Goal: Information Seeking & Learning: Learn about a topic

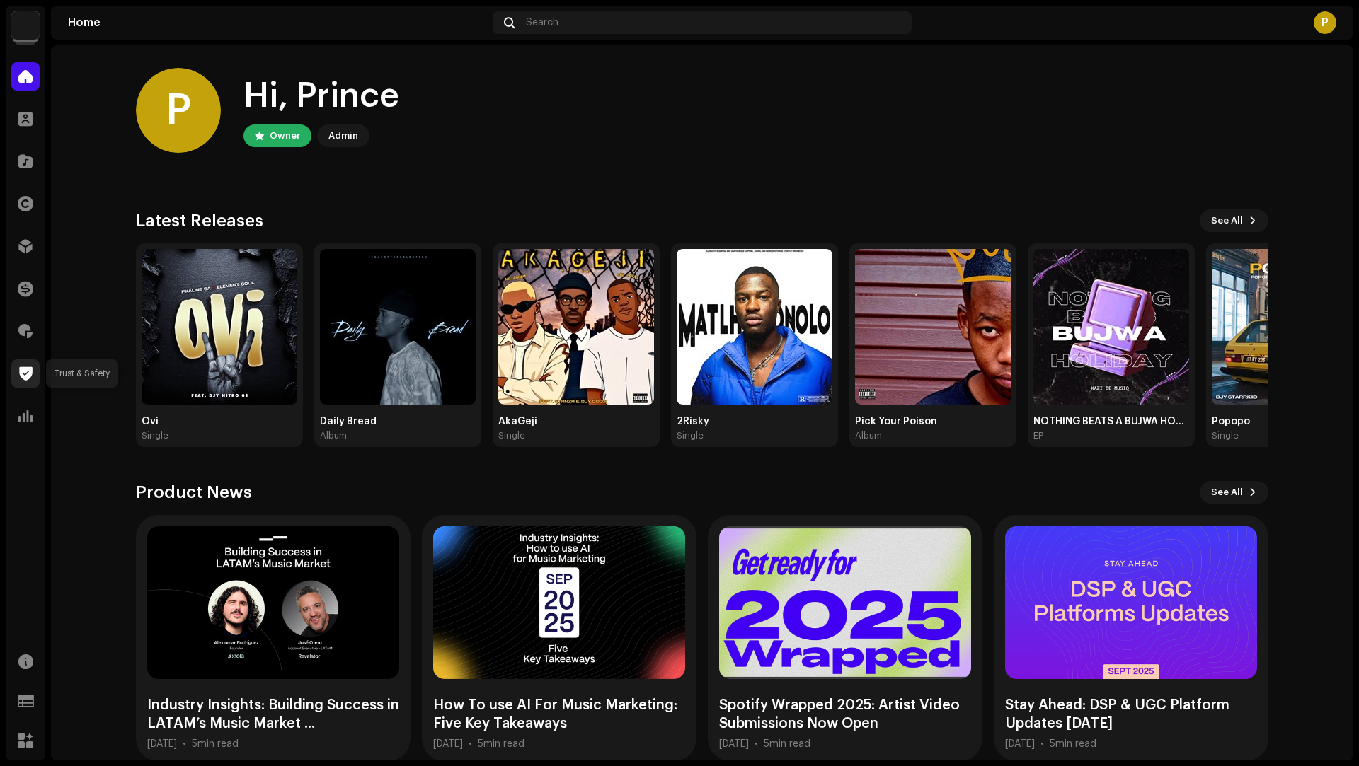
click at [22, 363] on div at bounding box center [25, 373] width 28 height 28
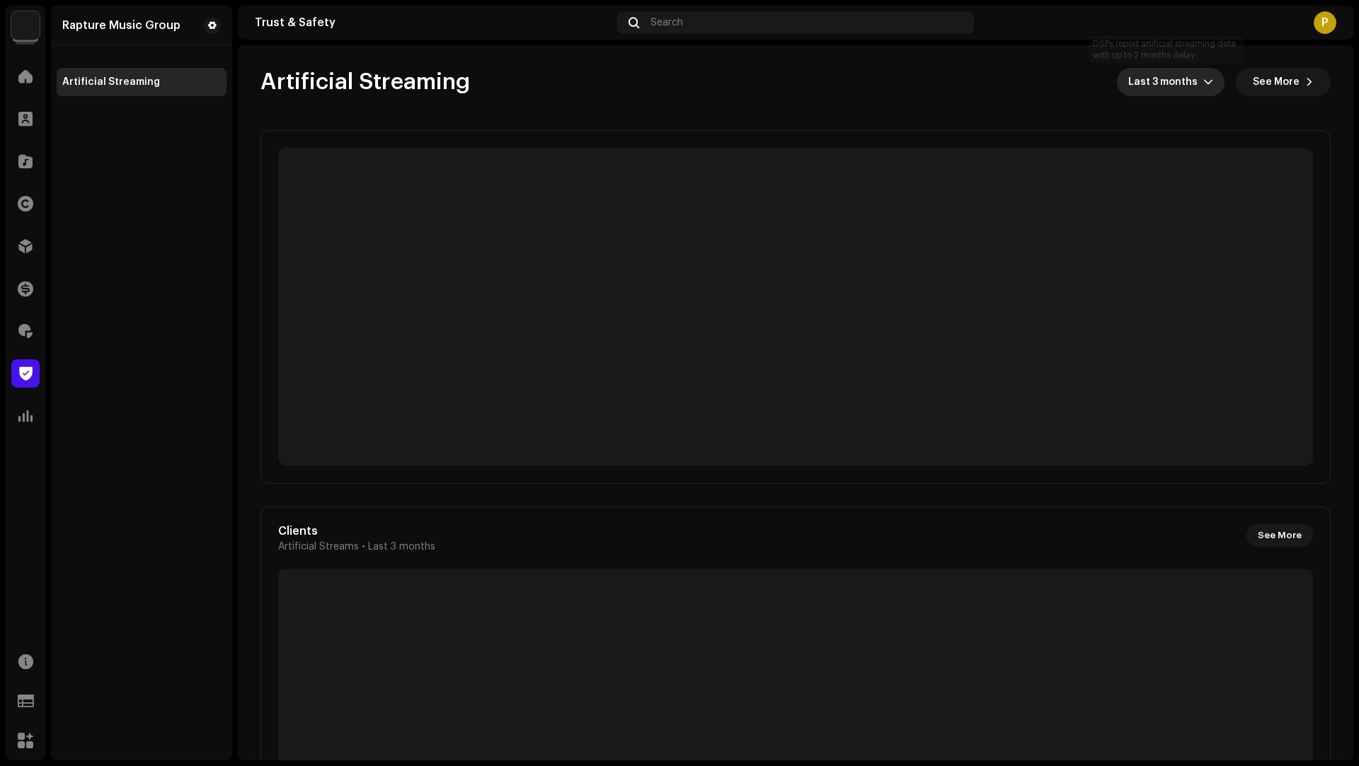
click at [1153, 91] on span "Last 3 months" at bounding box center [1165, 82] width 75 height 28
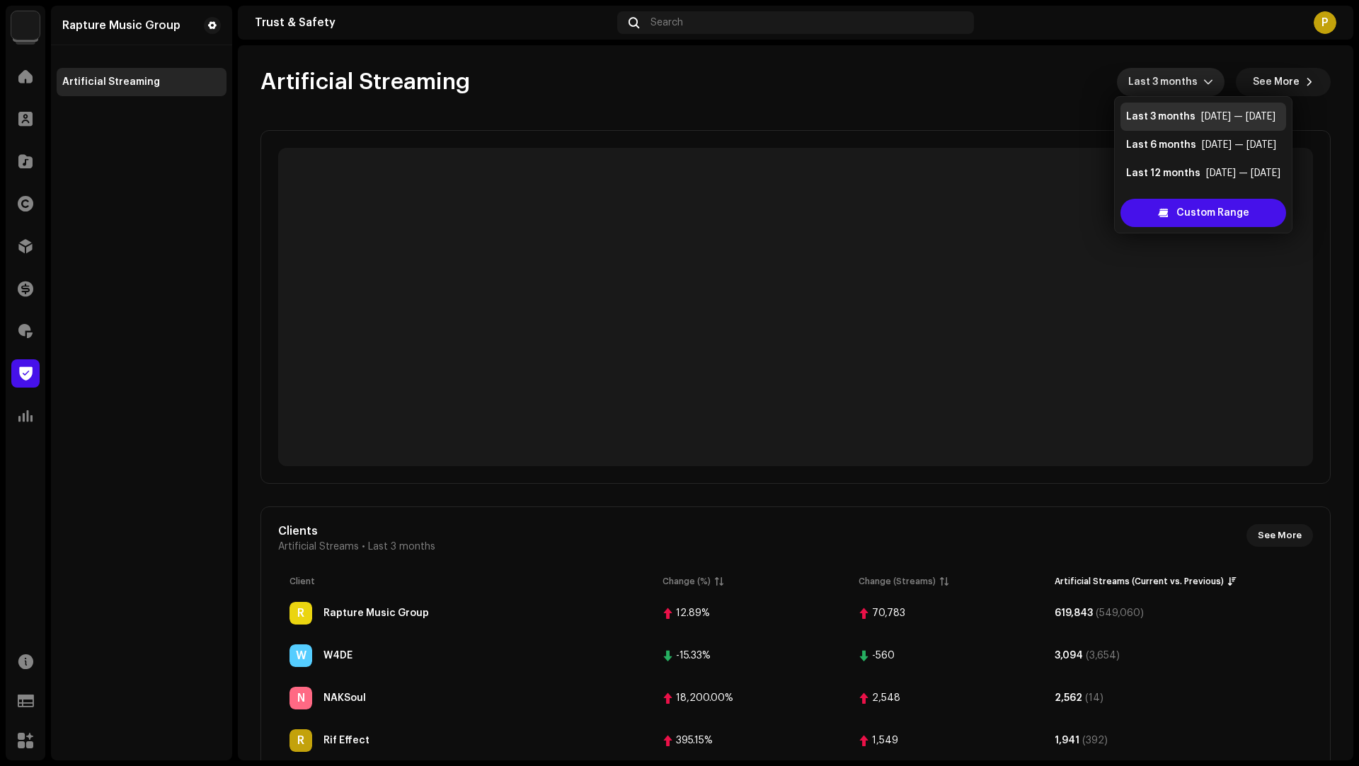
click at [1016, 91] on div "Artificial Streaming Last 3 months See More" at bounding box center [795, 82] width 1070 height 28
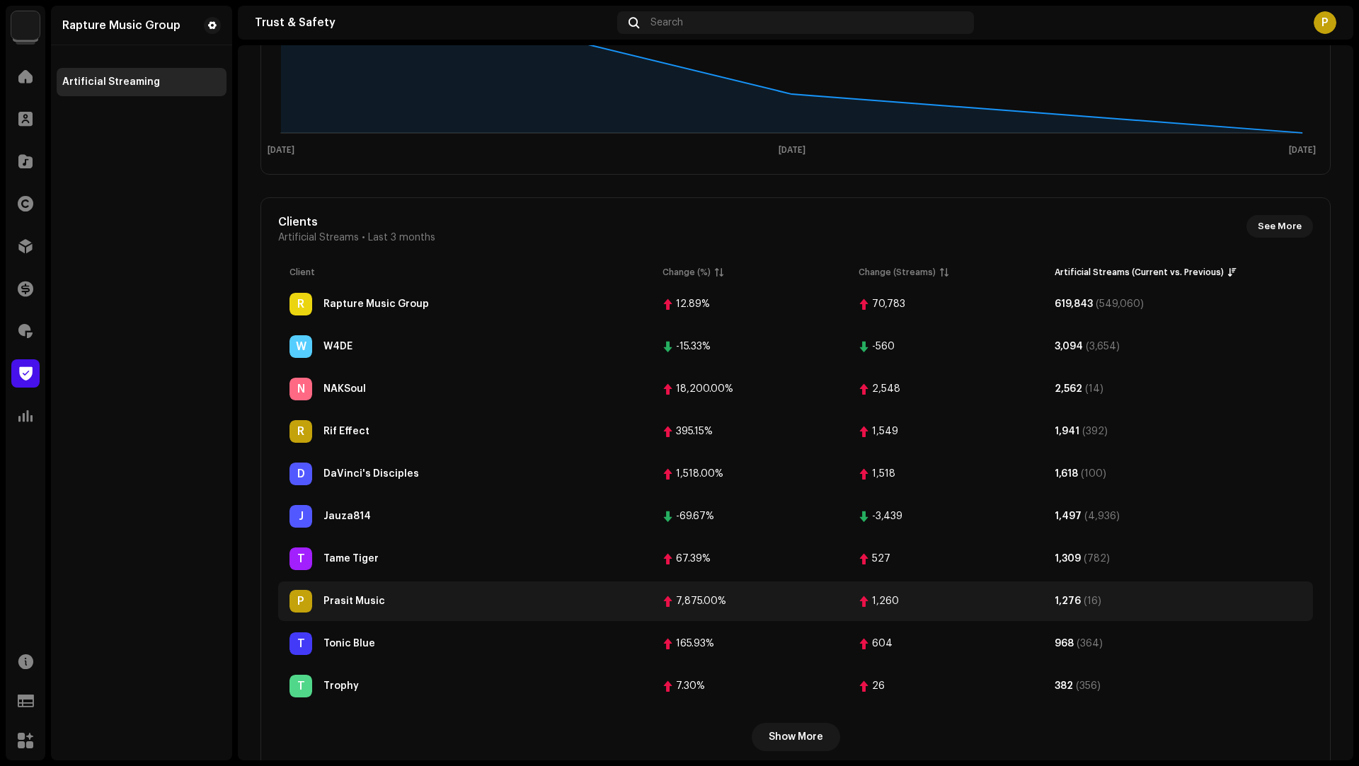
scroll to position [340, 0]
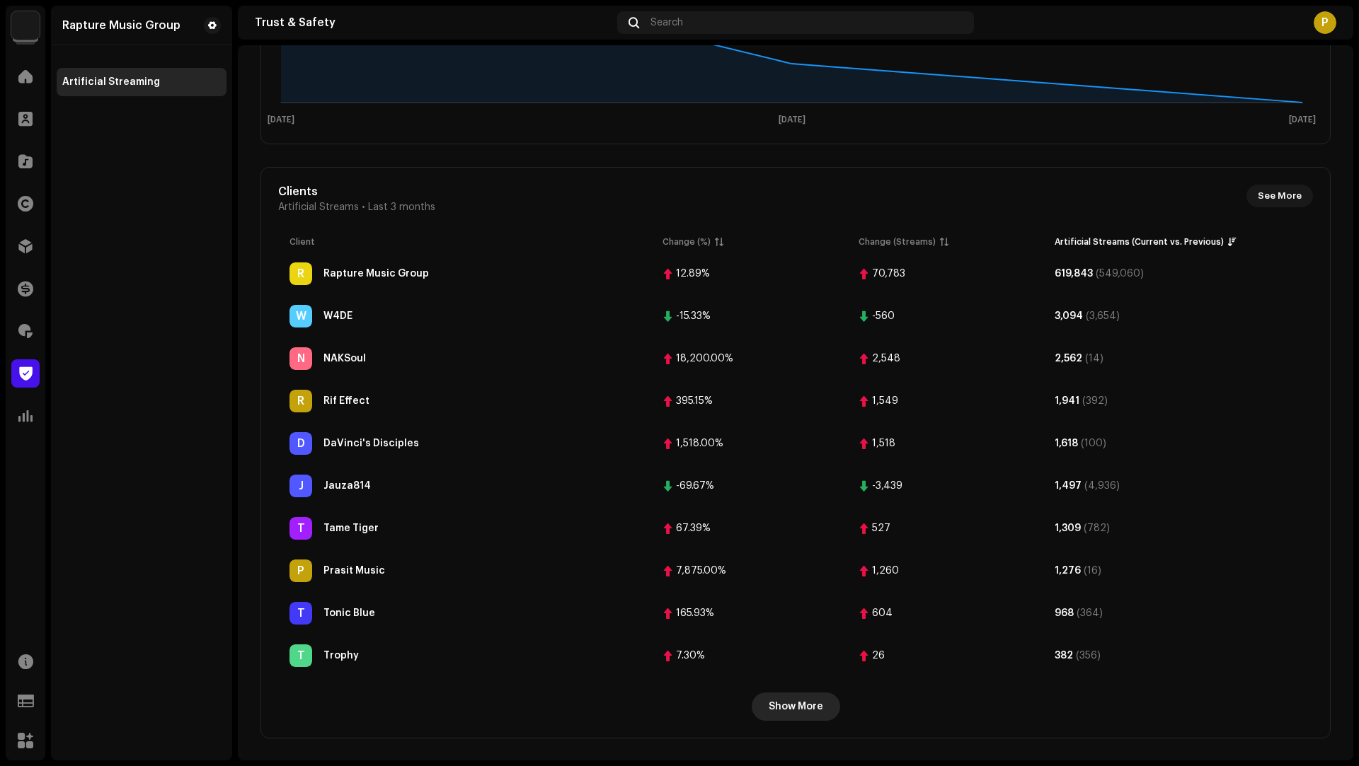
click at [812, 706] on span "Show More" at bounding box center [796, 707] width 54 height 28
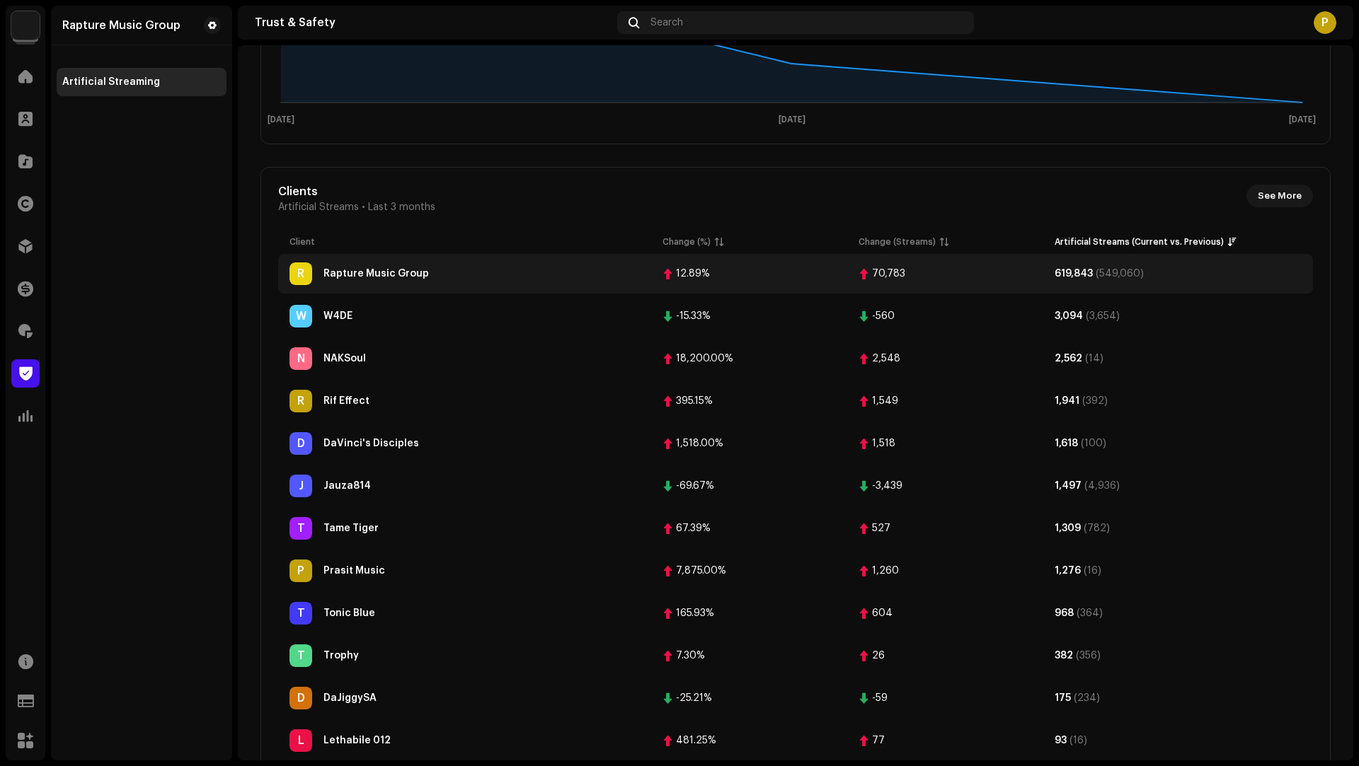
click at [551, 271] on div "R Rapture Music Group" at bounding box center [464, 274] width 350 height 23
click at [379, 273] on div "Rapture Music Group" at bounding box center [375, 274] width 105 height 10
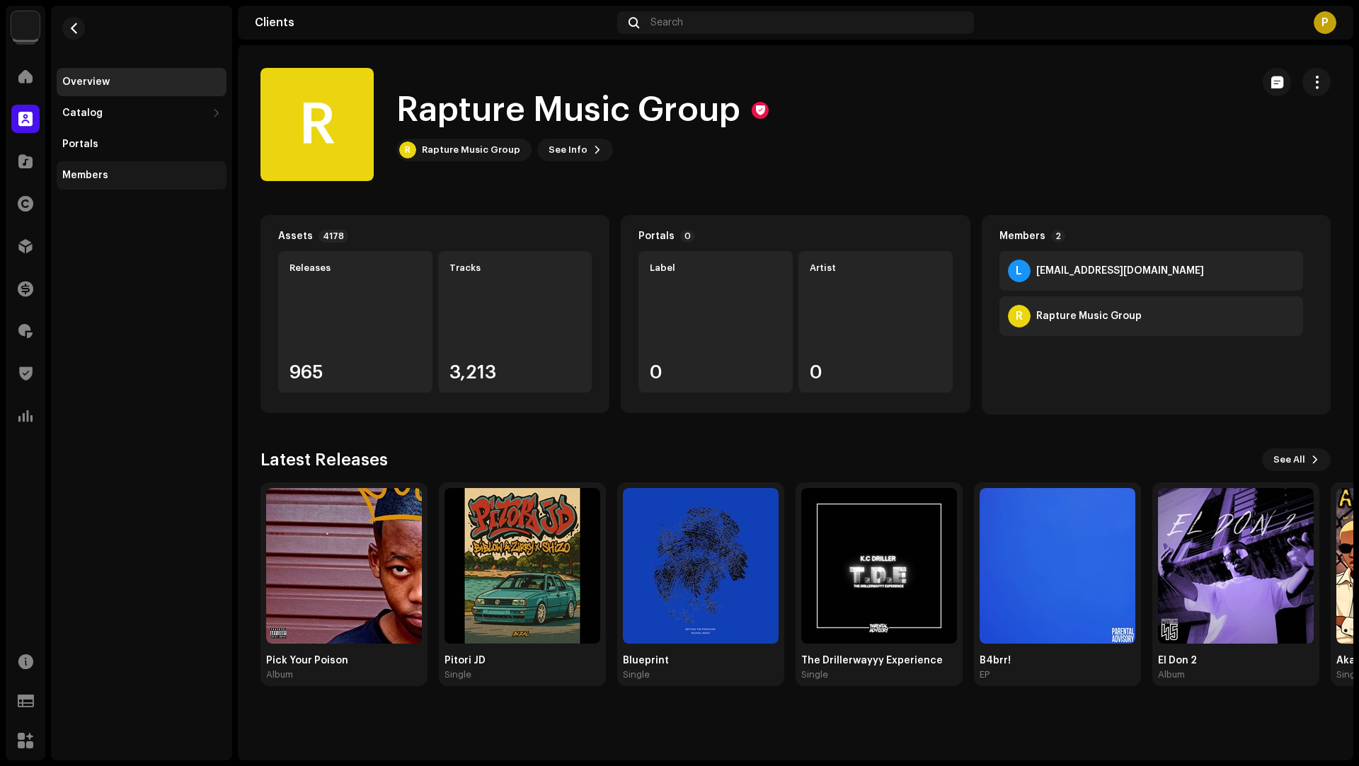
click at [106, 178] on div "Members" at bounding box center [141, 175] width 159 height 11
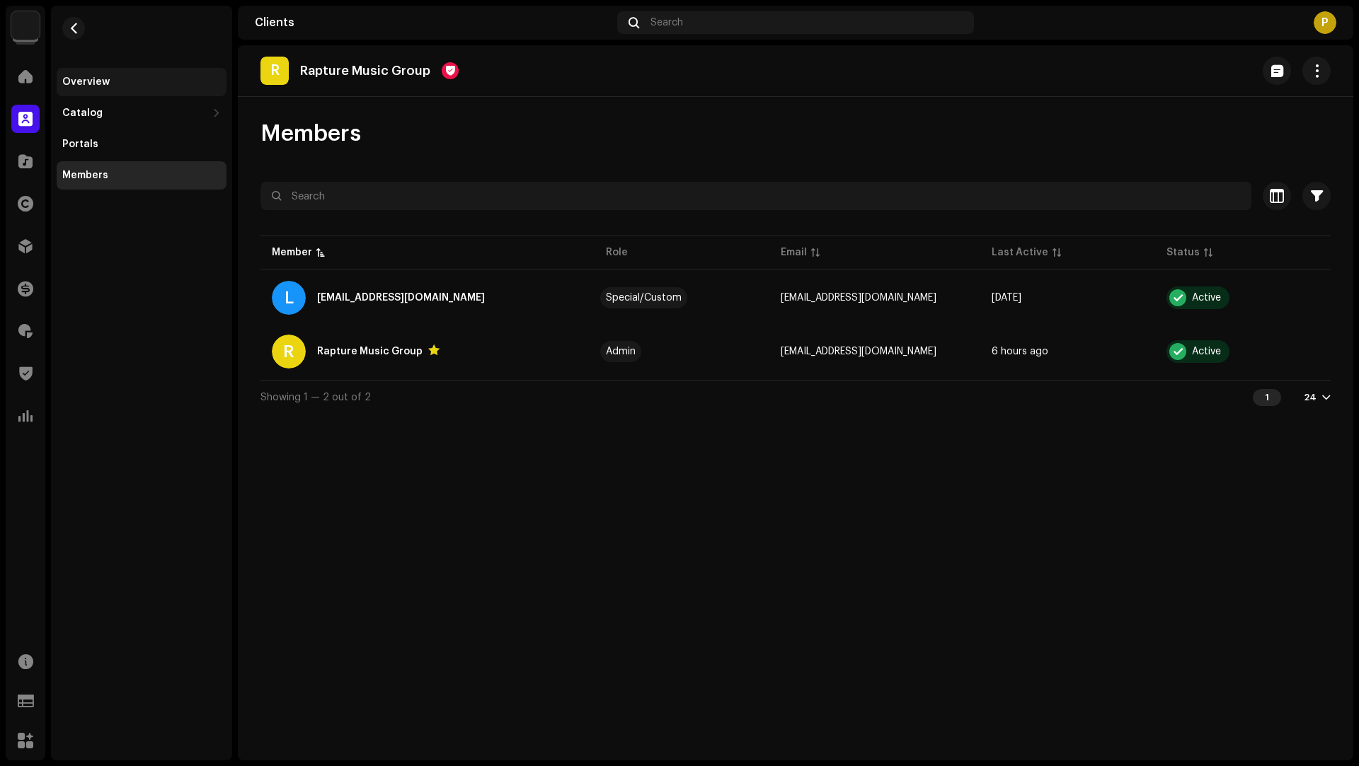
click at [115, 88] on div "Overview" at bounding box center [142, 82] width 170 height 28
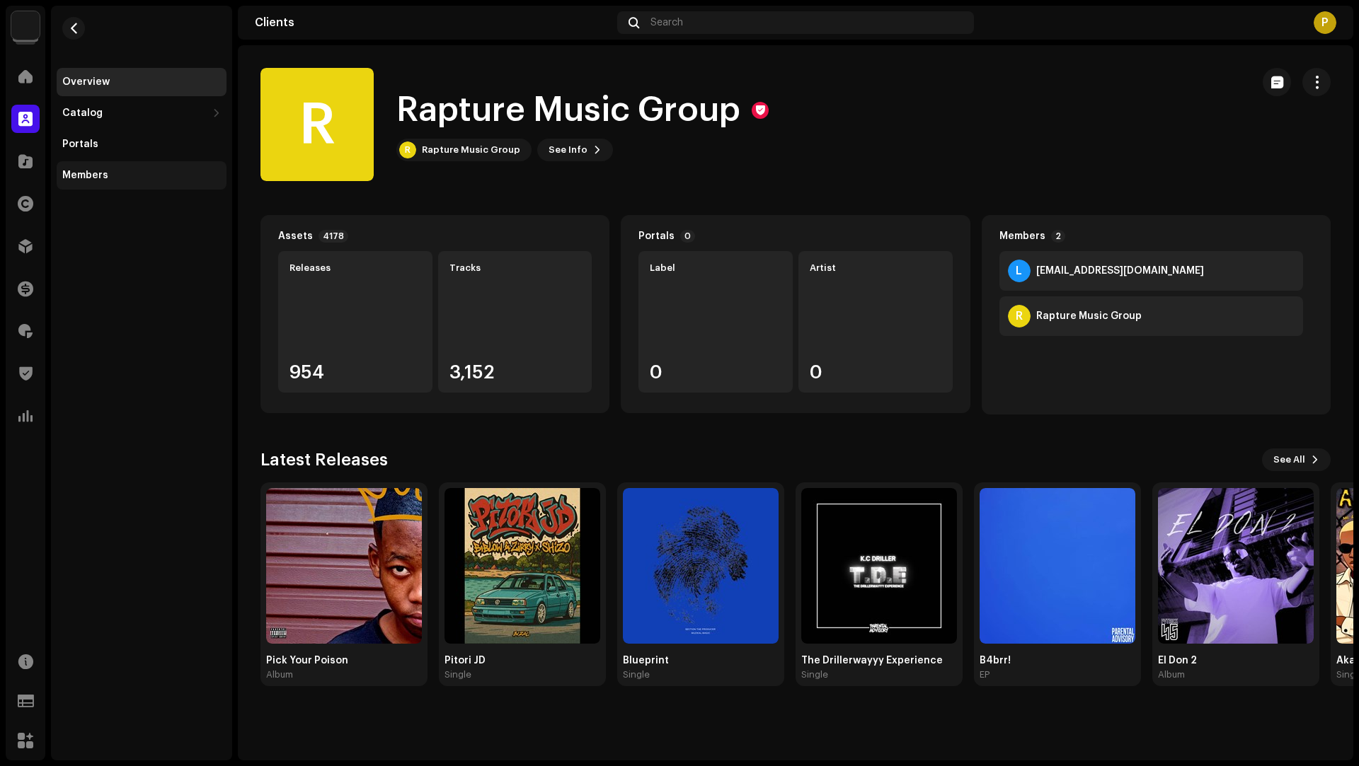
click at [82, 174] on div "Members" at bounding box center [85, 175] width 46 height 11
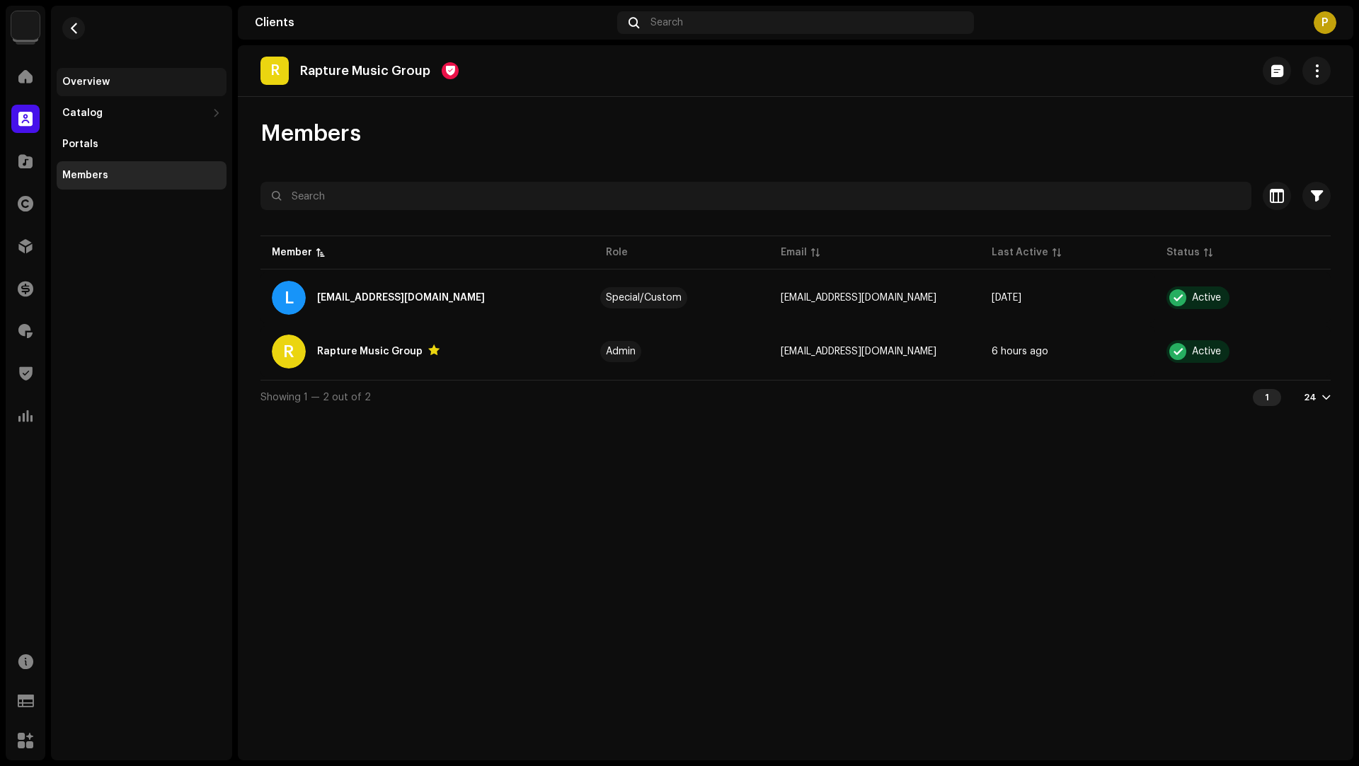
click at [98, 76] on div "Overview" at bounding box center [85, 81] width 47 height 11
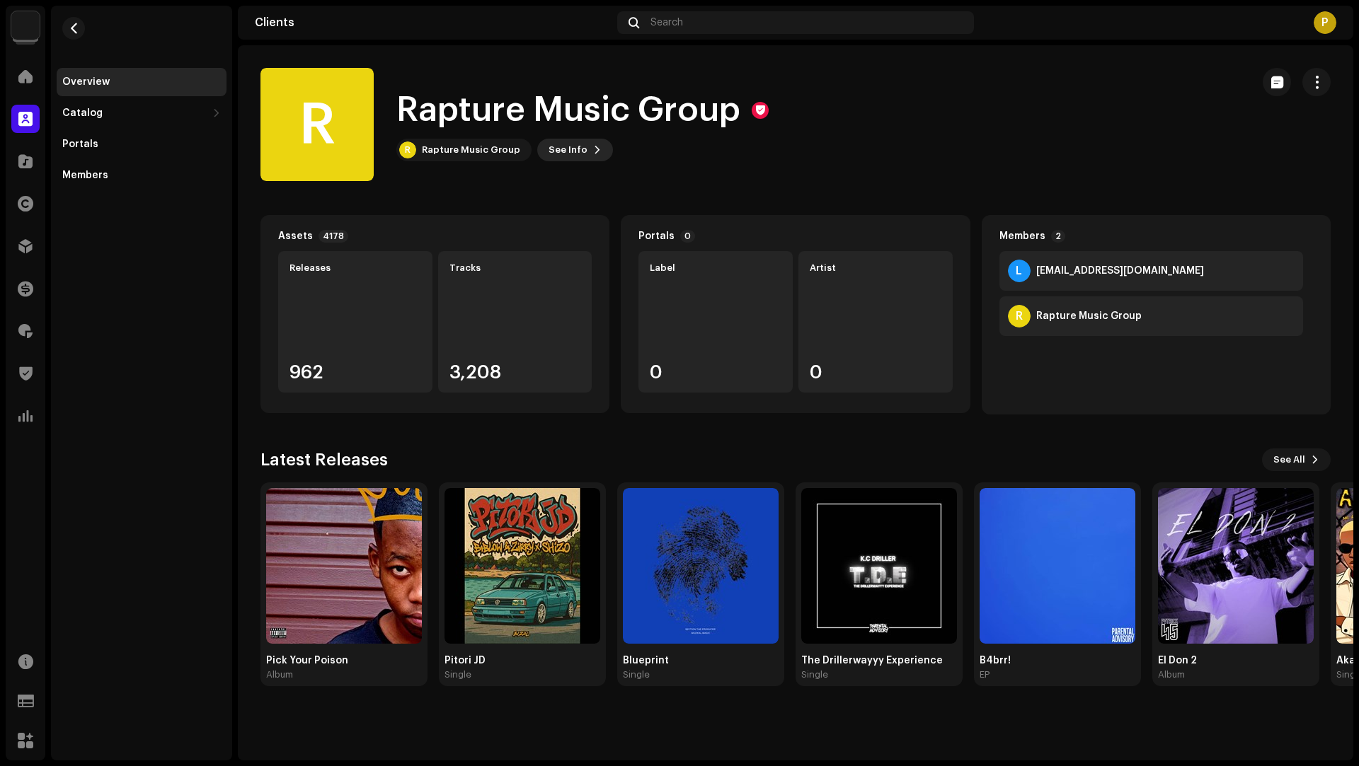
click at [563, 151] on span "See Info" at bounding box center [567, 150] width 39 height 28
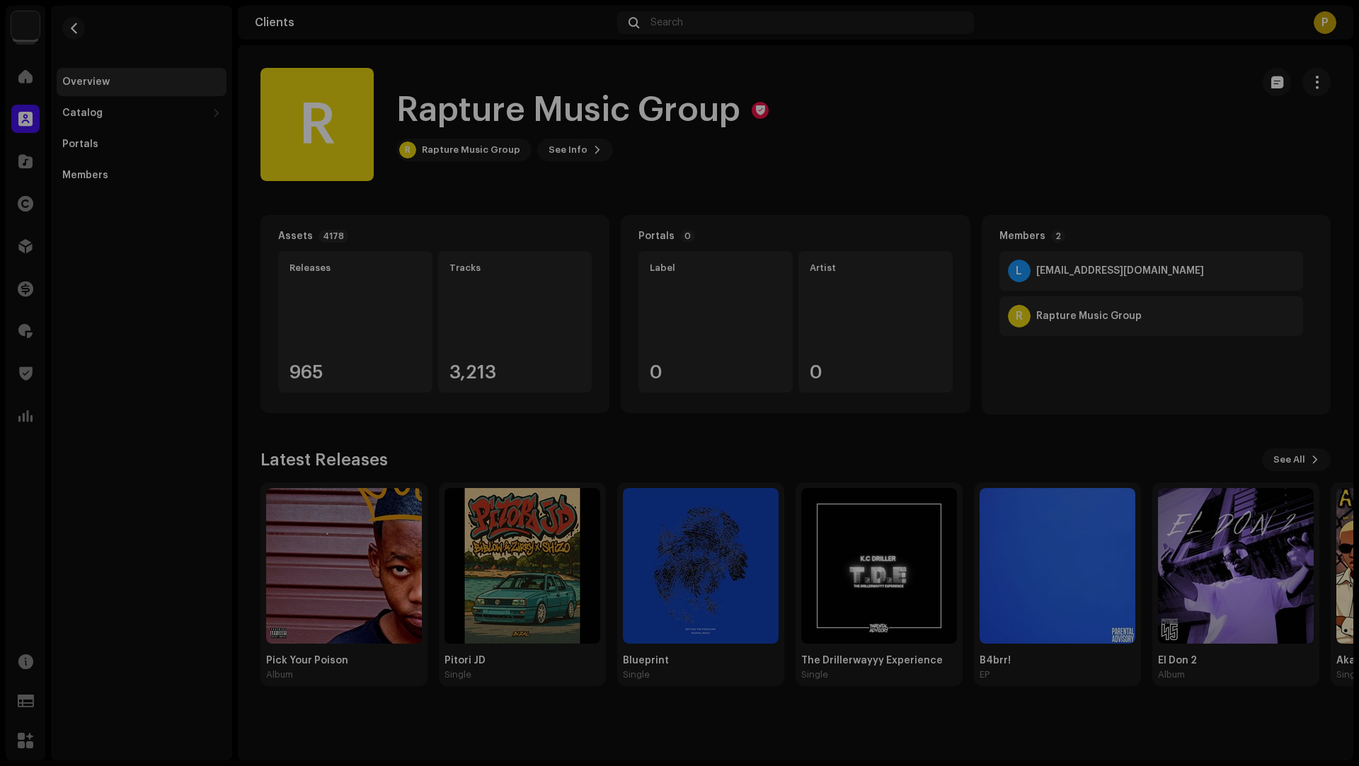
click at [1077, 402] on div "R Rapture Music Group 562382 Payee ID 614967 Created On [DATE]" at bounding box center [679, 383] width 1359 height 766
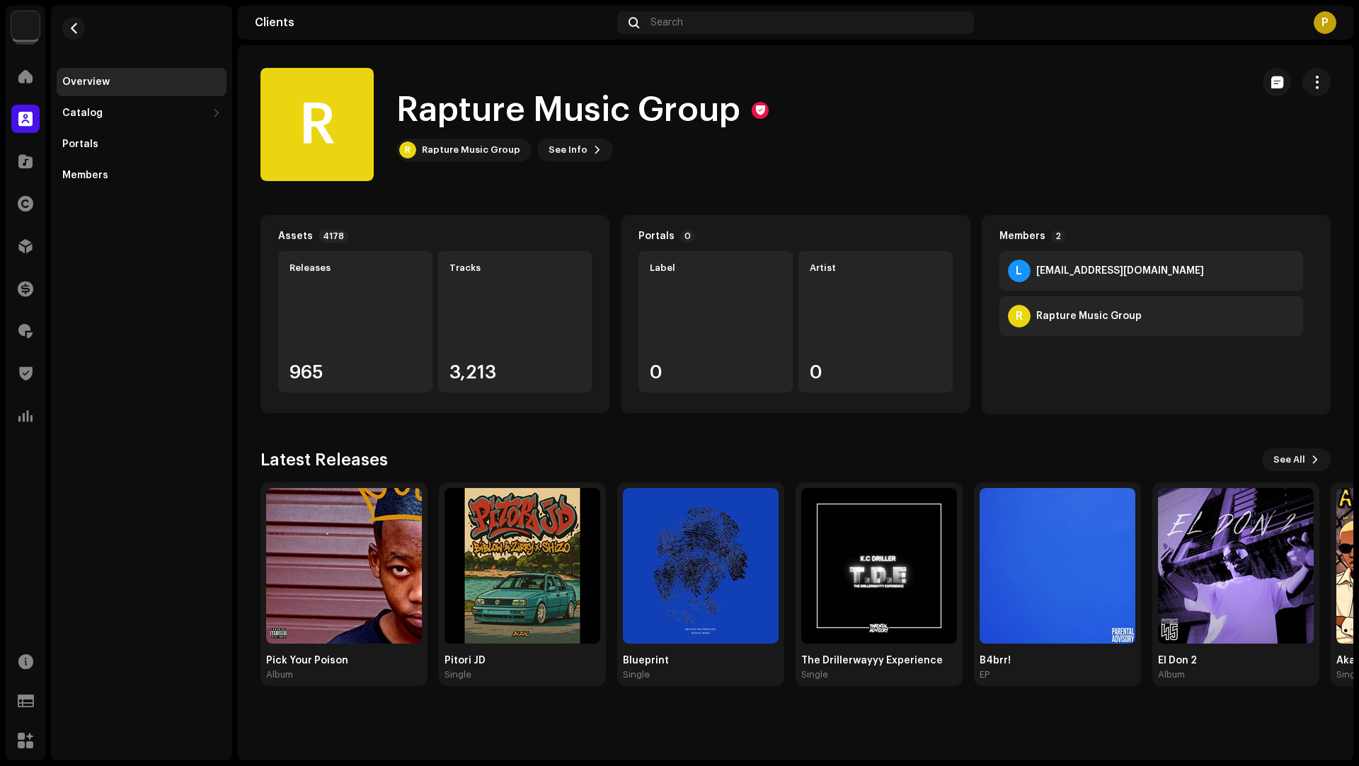
click at [350, 366] on div "965" at bounding box center [355, 372] width 132 height 18
click at [326, 359] on div "Releases 965" at bounding box center [355, 322] width 154 height 142
click at [308, 229] on div "Assets 4178 Releases 965 Tracks 3,213" at bounding box center [434, 314] width 349 height 198
click at [341, 235] on div "Assets 4178" at bounding box center [434, 236] width 313 height 13
click at [531, 376] on div "3,213" at bounding box center [515, 372] width 132 height 18
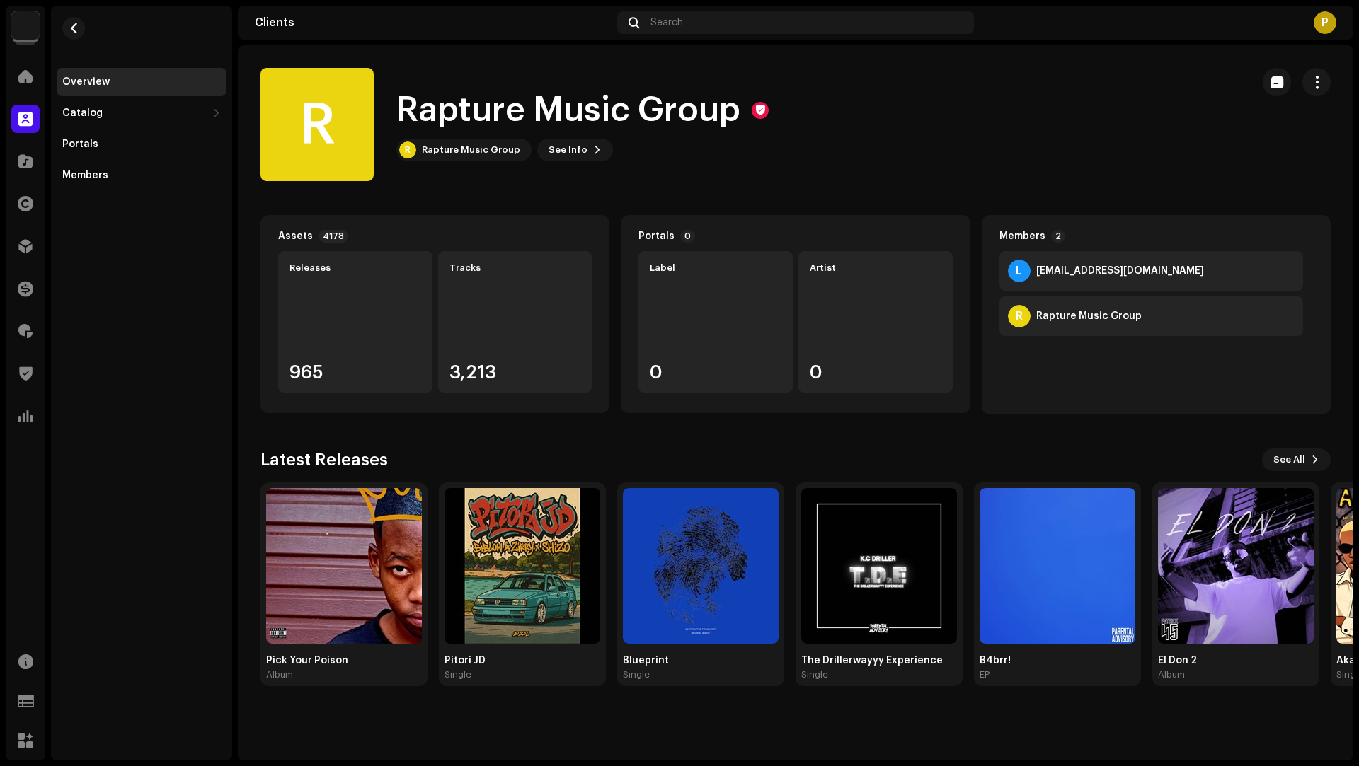
click at [544, 323] on div "Tracks 3,213" at bounding box center [515, 322] width 154 height 142
click at [102, 120] on div "Catalog" at bounding box center [142, 113] width 170 height 28
click at [95, 173] on div "Tracks" at bounding box center [85, 175] width 35 height 11
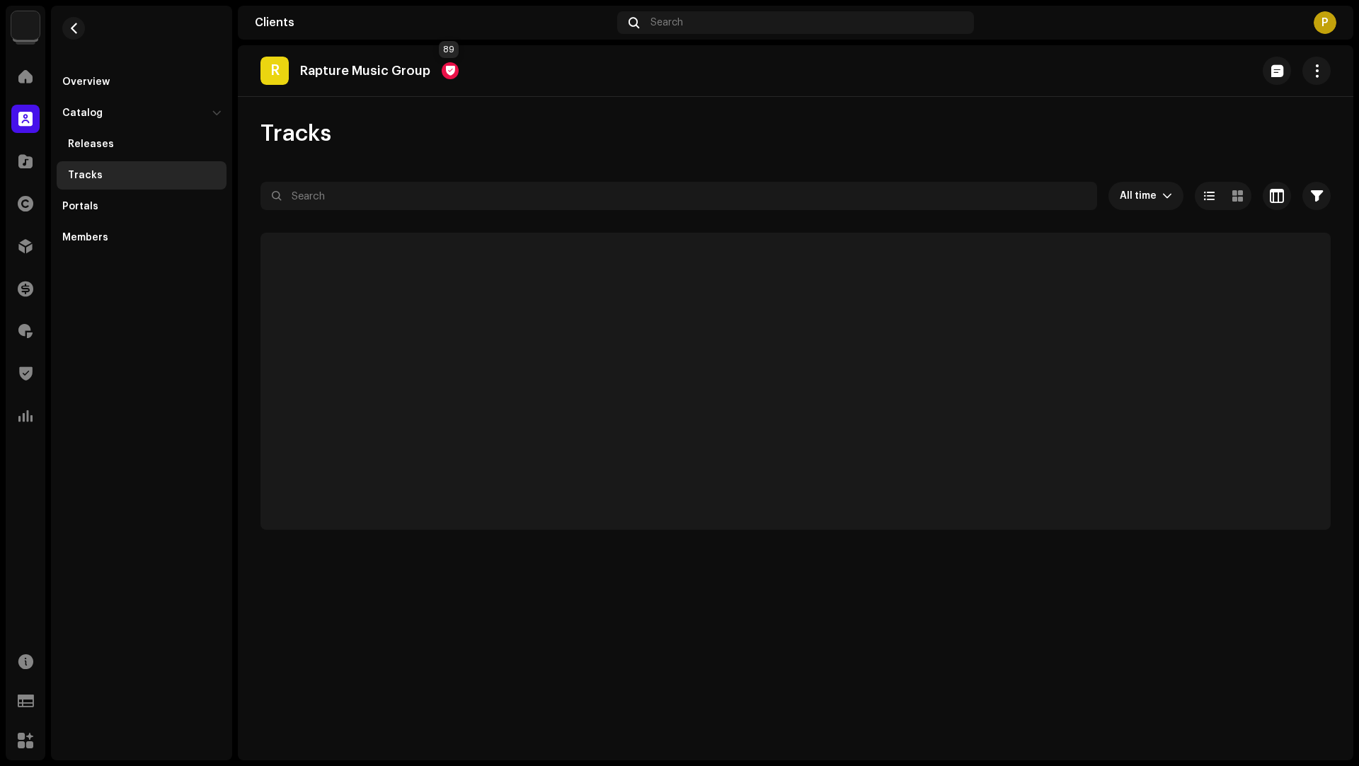
click at [447, 70] on div at bounding box center [450, 70] width 17 height 17
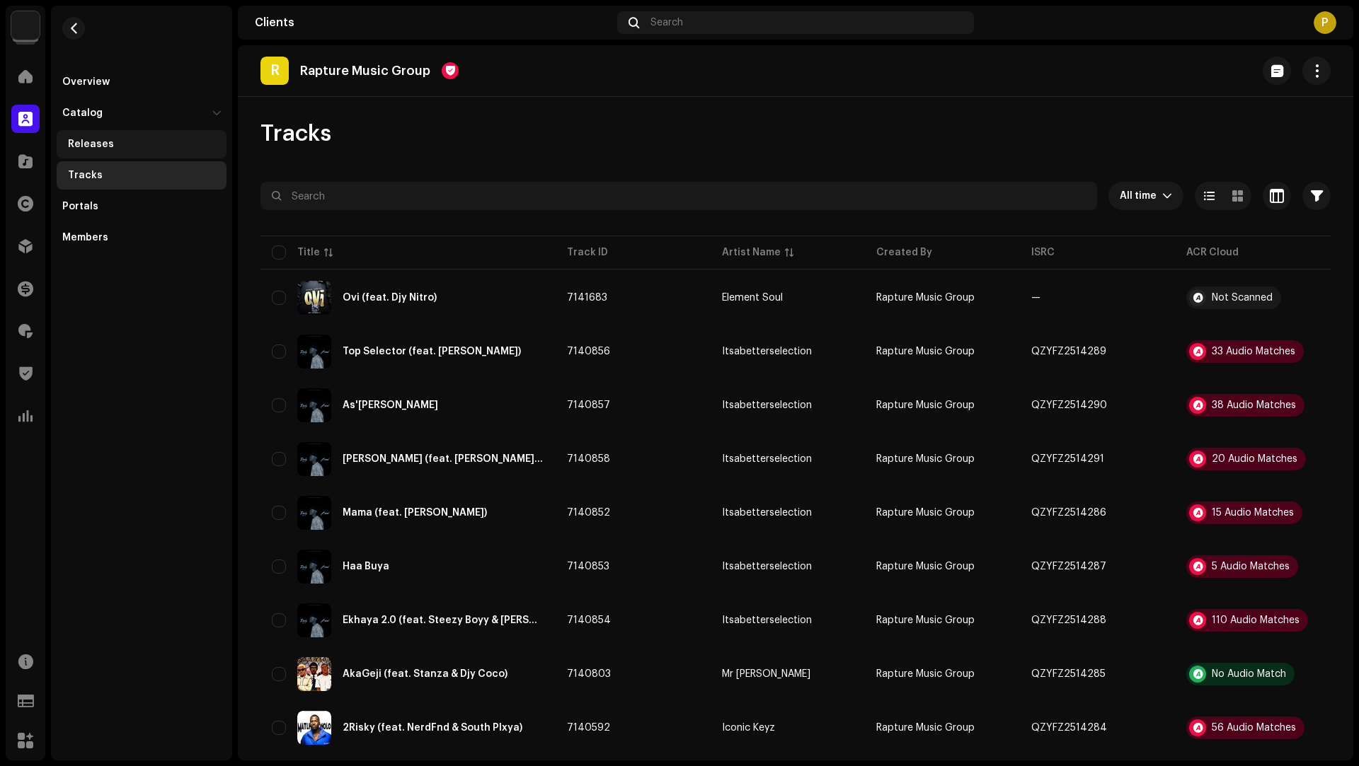
click at [103, 139] on div "Releases" at bounding box center [91, 144] width 46 height 11
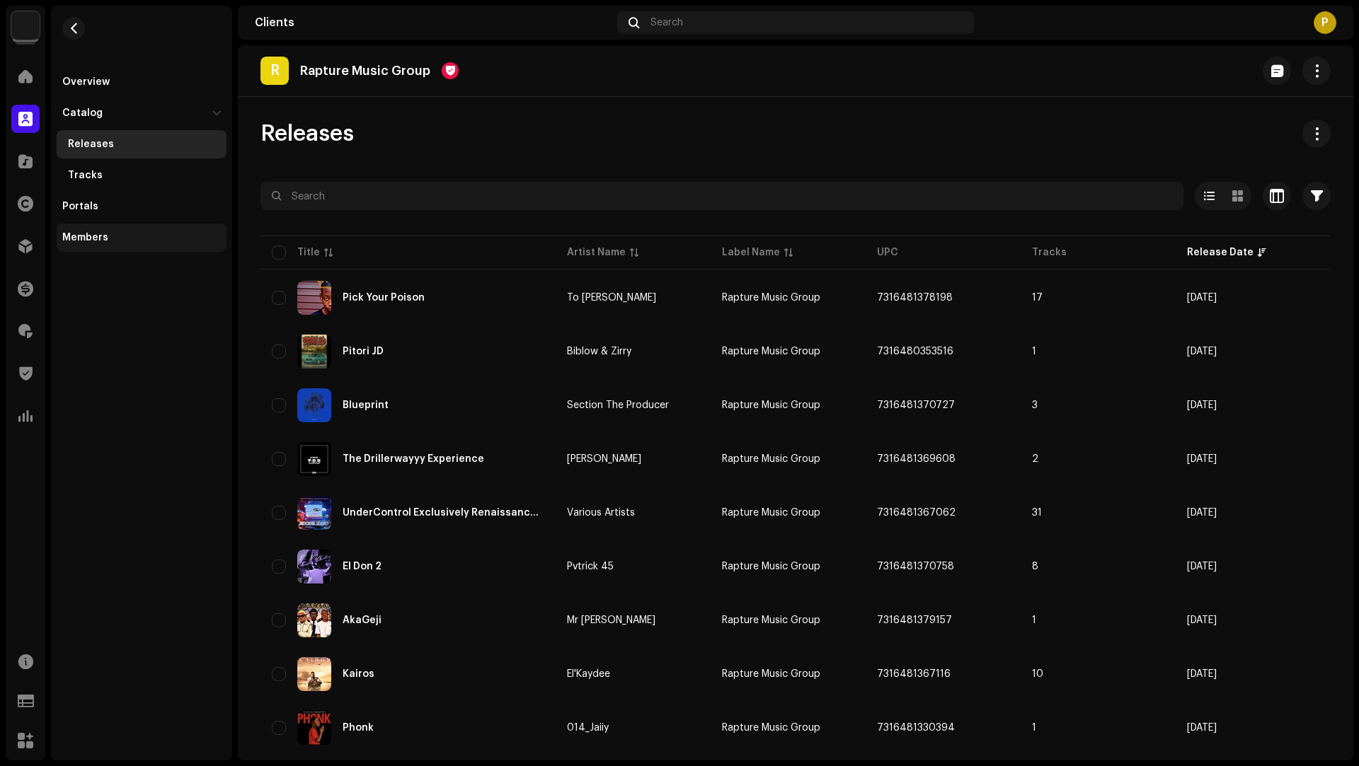
click at [136, 244] on div "Members" at bounding box center [142, 238] width 170 height 28
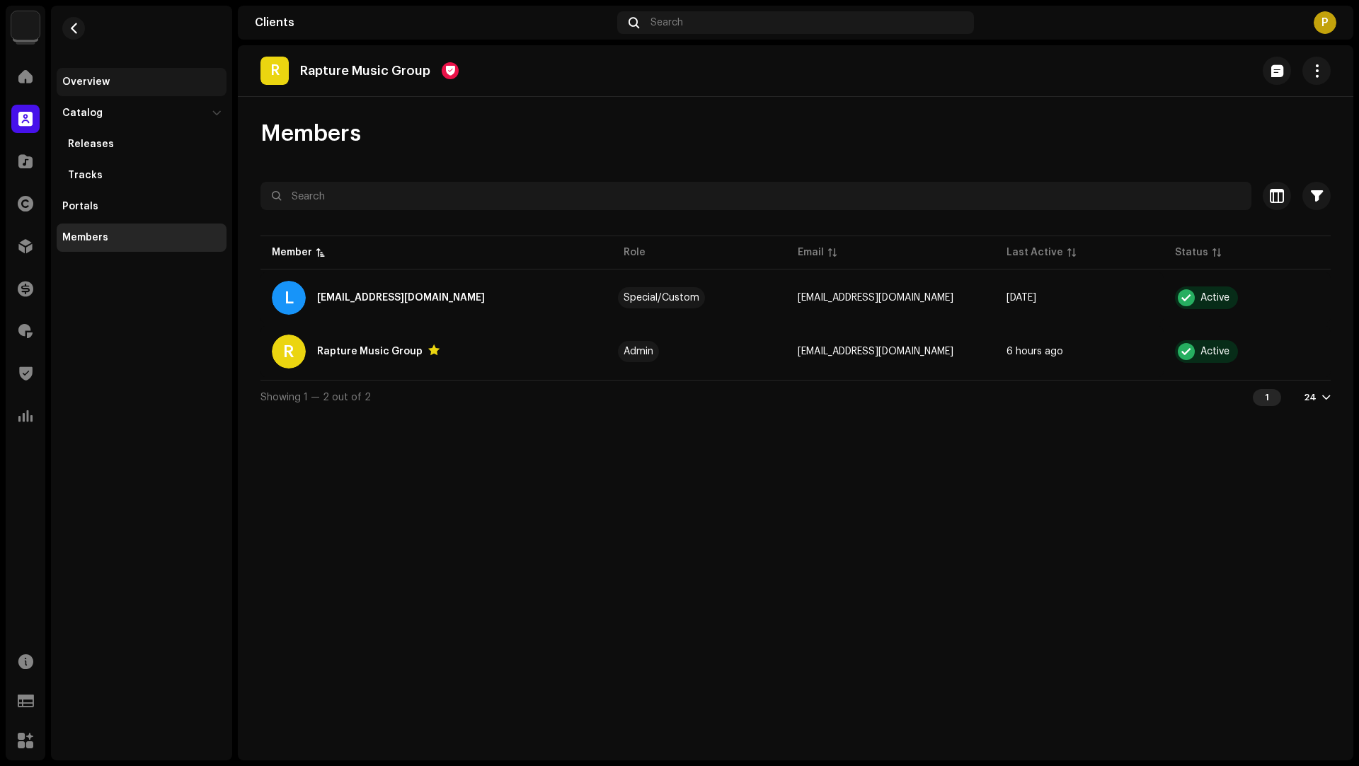
click at [134, 89] on div "Overview" at bounding box center [142, 82] width 170 height 28
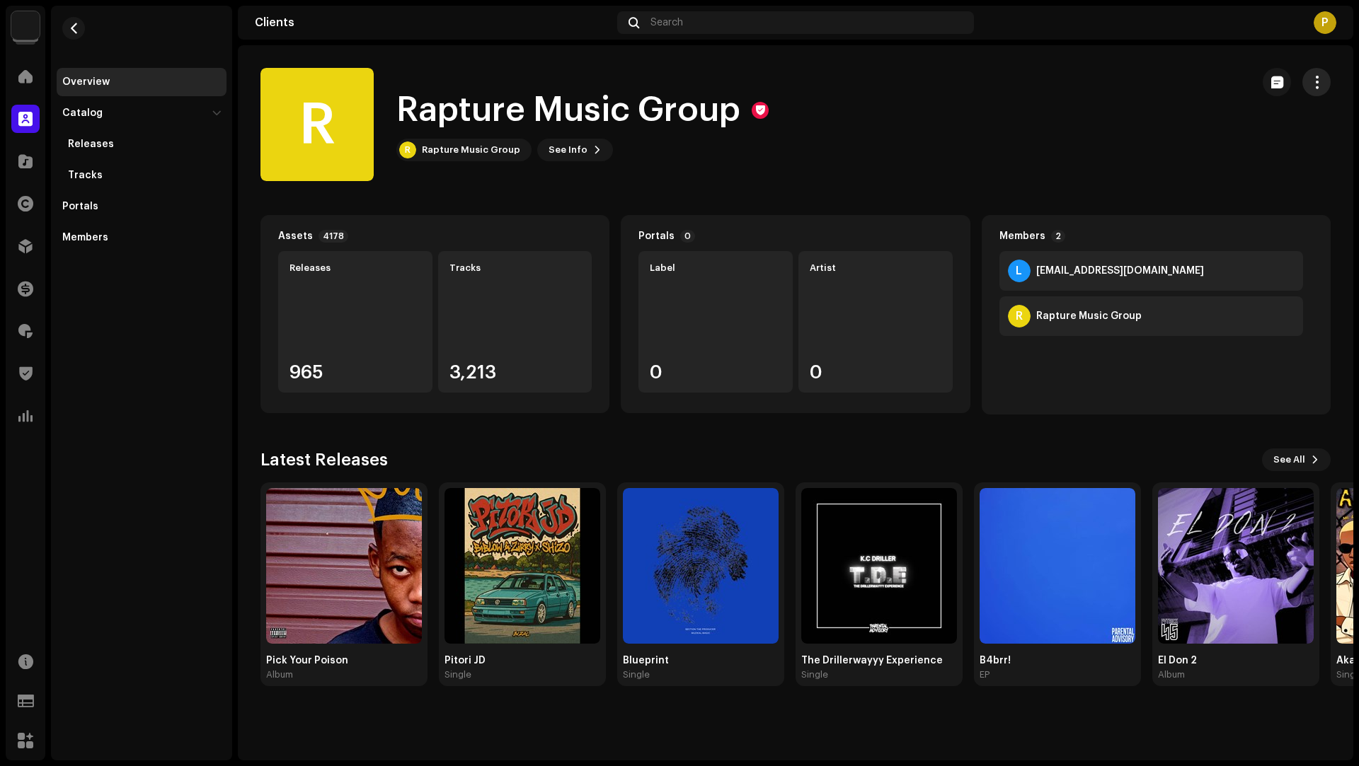
click at [1310, 82] on span "button" at bounding box center [1316, 81] width 13 height 11
click at [75, 21] on button "button" at bounding box center [73, 28] width 23 height 23
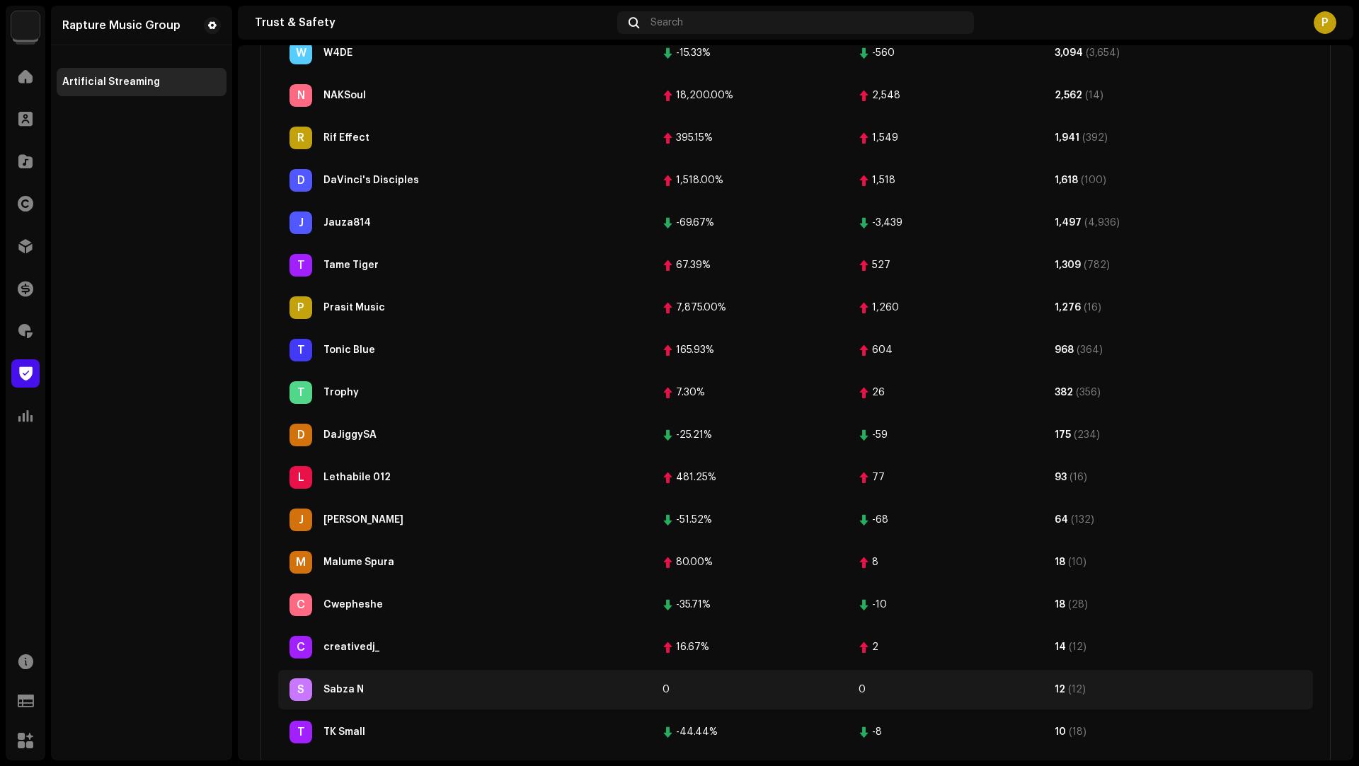
scroll to position [764, 0]
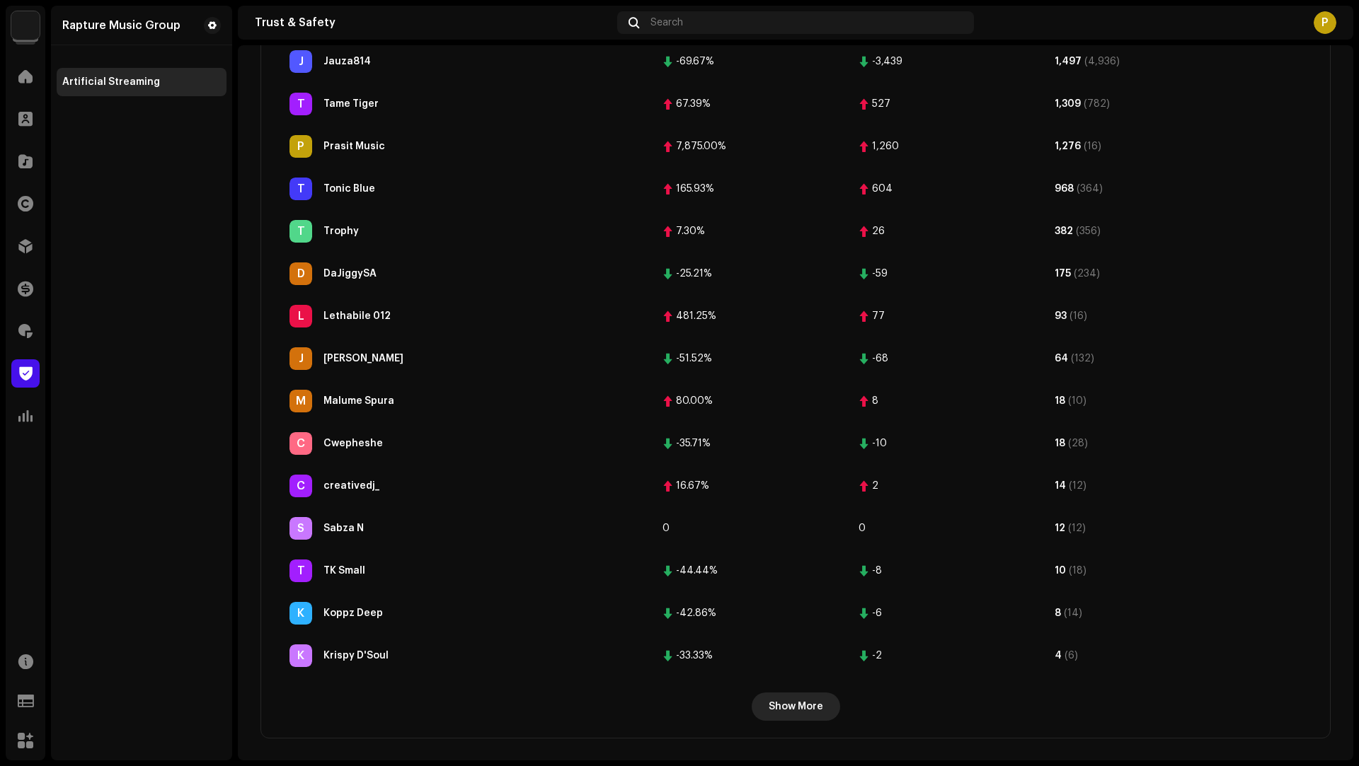
click at [776, 706] on span "Show More" at bounding box center [796, 707] width 54 height 28
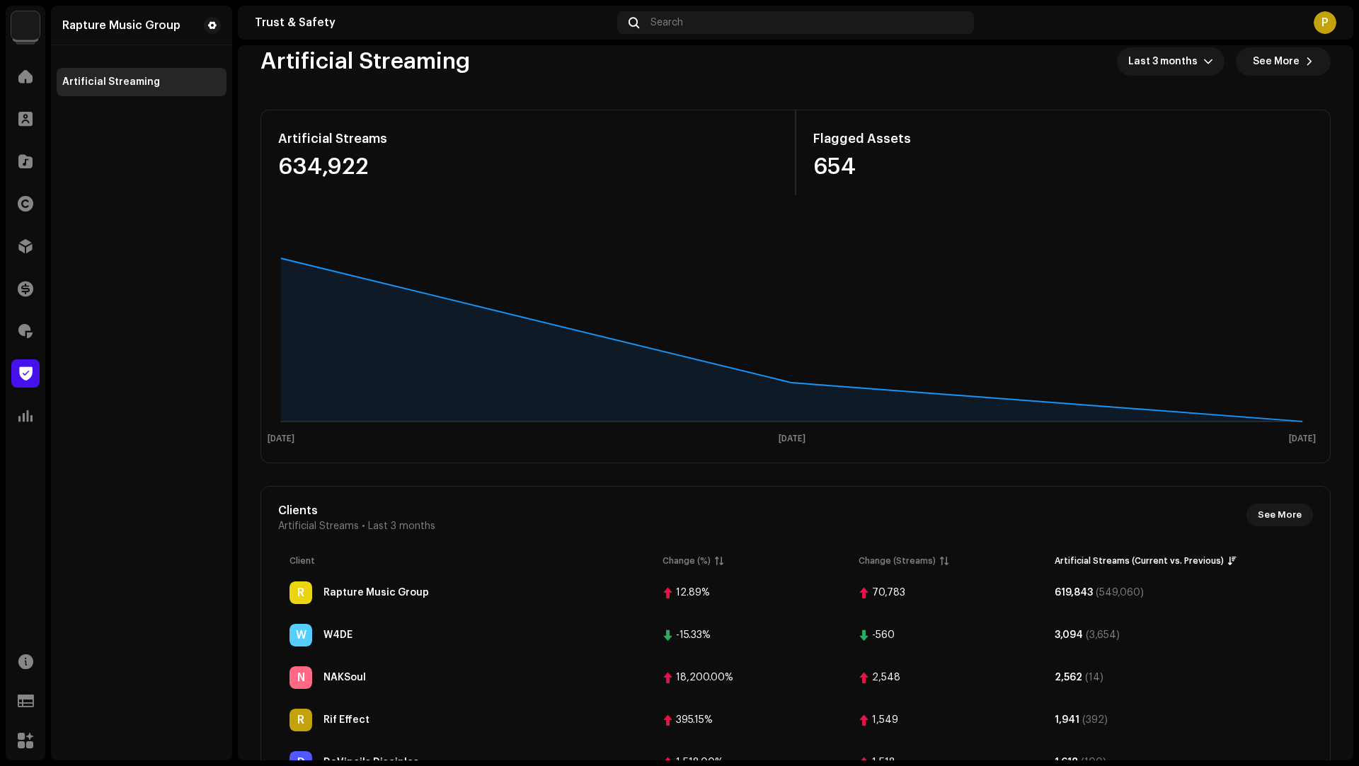
scroll to position [0, 0]
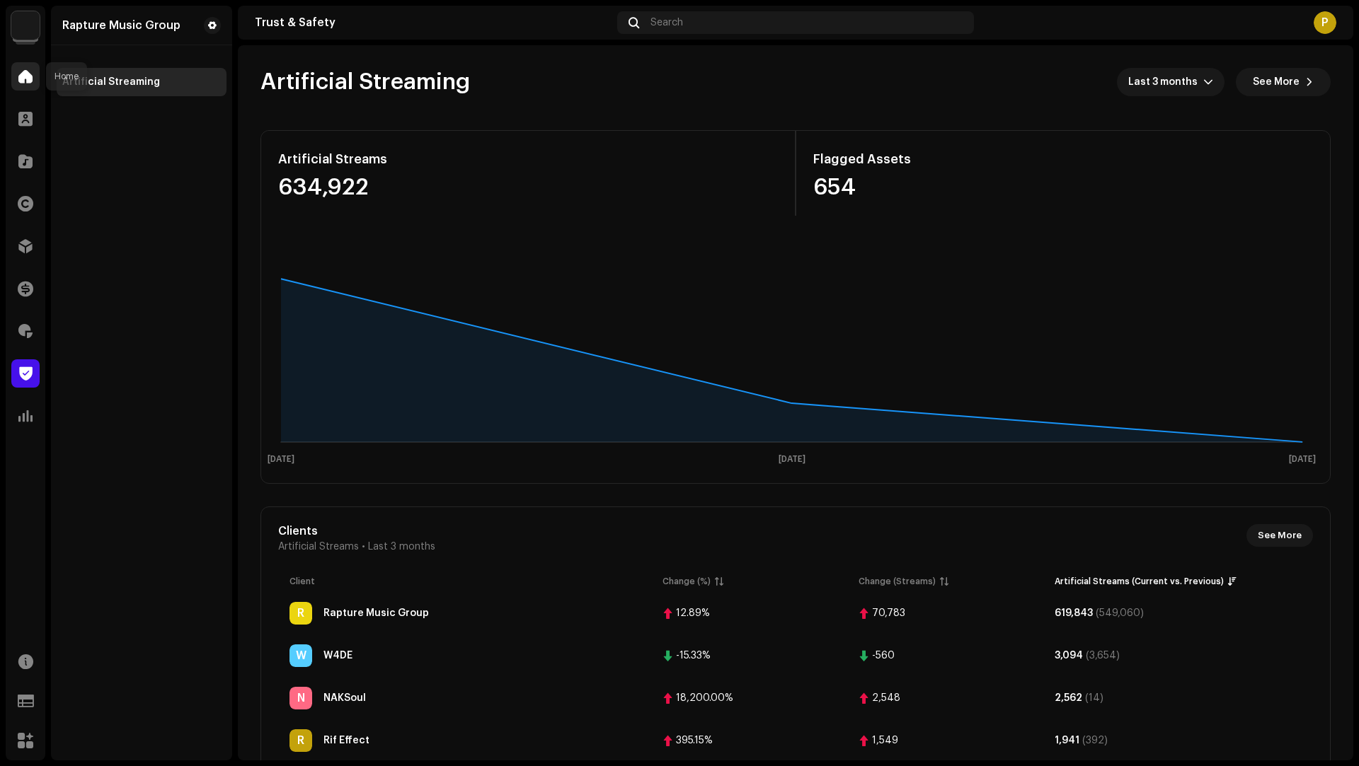
click at [29, 81] on span at bounding box center [25, 76] width 14 height 11
